Goal: Navigation & Orientation: Find specific page/section

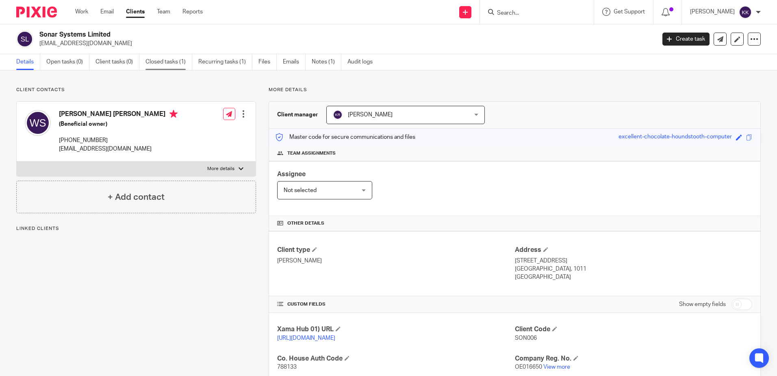
click at [172, 62] on link "Closed tasks (1)" at bounding box center [169, 62] width 47 height 16
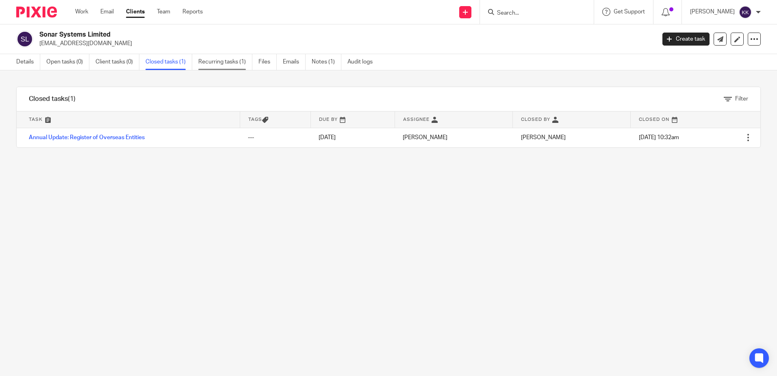
click at [211, 55] on link "Recurring tasks (1)" at bounding box center [225, 62] width 54 height 16
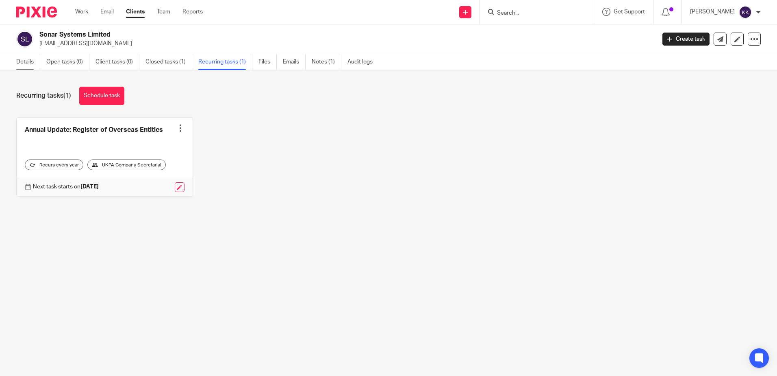
click at [18, 59] on link "Details" at bounding box center [28, 62] width 24 height 16
